Goal: Task Accomplishment & Management: Use online tool/utility

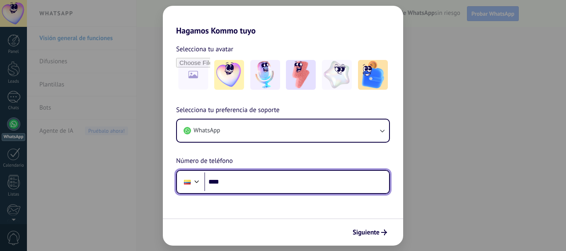
click at [250, 181] on input "****" at bounding box center [296, 182] width 185 height 19
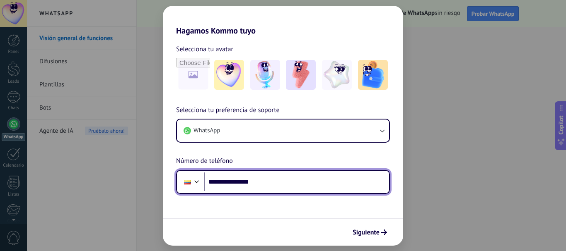
type input "**********"
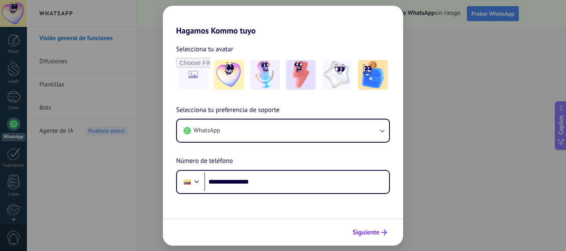
click at [366, 231] on span "Siguiente" at bounding box center [365, 233] width 27 height 6
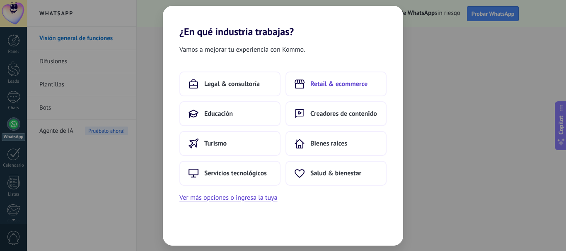
click at [325, 90] on button "Retail & ecommerce" at bounding box center [335, 84] width 101 height 25
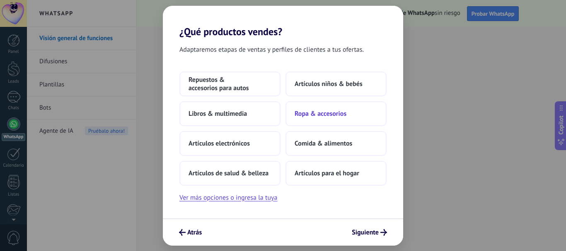
click at [344, 116] on span "Ropa & accesorios" at bounding box center [320, 114] width 52 height 8
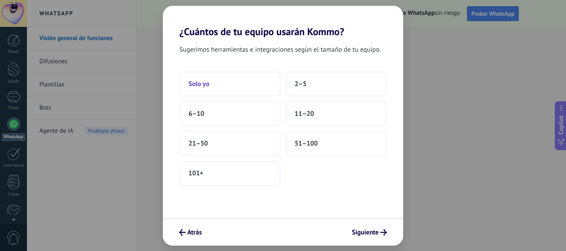
click at [241, 88] on button "Solo yo" at bounding box center [229, 84] width 101 height 25
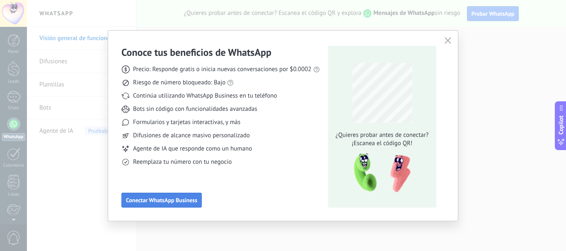
click at [161, 197] on span "Conectar WhatsApp Business" at bounding box center [161, 200] width 71 height 6
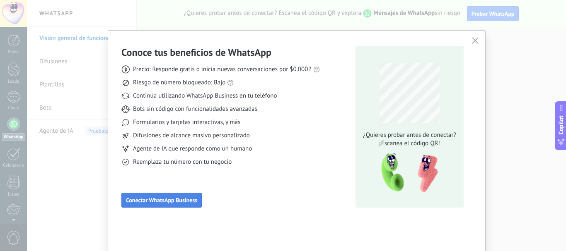
click at [161, 197] on span "Conectar WhatsApp Business" at bounding box center [161, 200] width 71 height 6
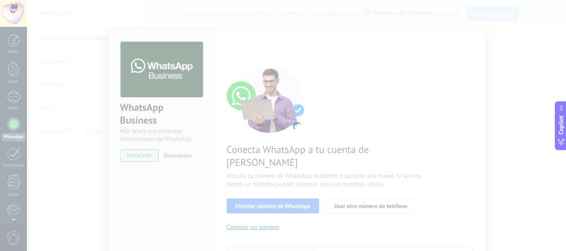
click at [563, 135] on span "Copilot" at bounding box center [560, 125] width 8 height 19
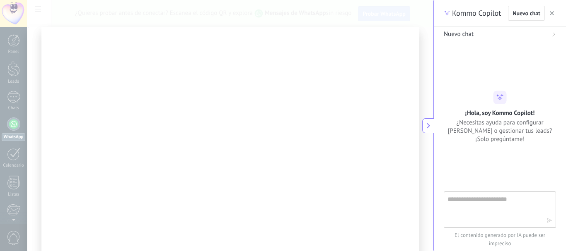
click at [433, 118] on button at bounding box center [428, 125] width 12 height 15
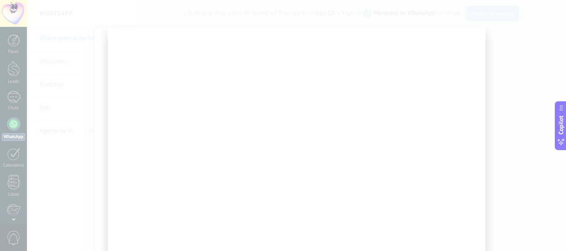
click at [353, 124] on div at bounding box center [297, 150] width 378 height 246
click at [420, 171] on div at bounding box center [297, 150] width 378 height 246
